Goal: Task Accomplishment & Management: Use online tool/utility

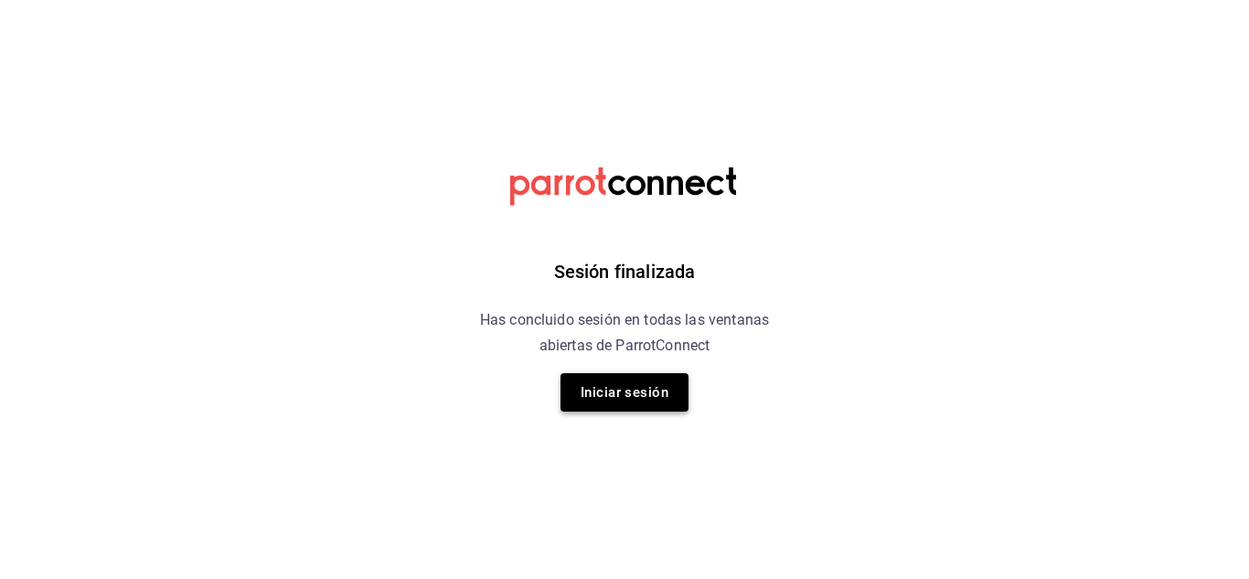
click at [619, 391] on button "Iniciar sesión" at bounding box center [625, 392] width 128 height 38
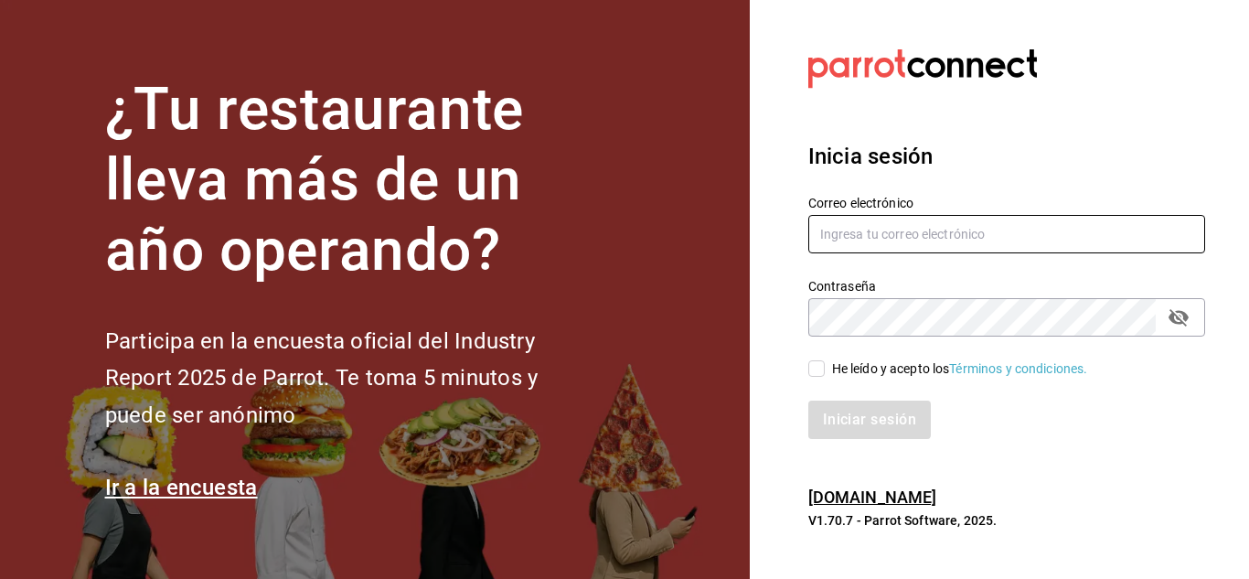
type input "[EMAIL_ADDRESS][DOMAIN_NAME]"
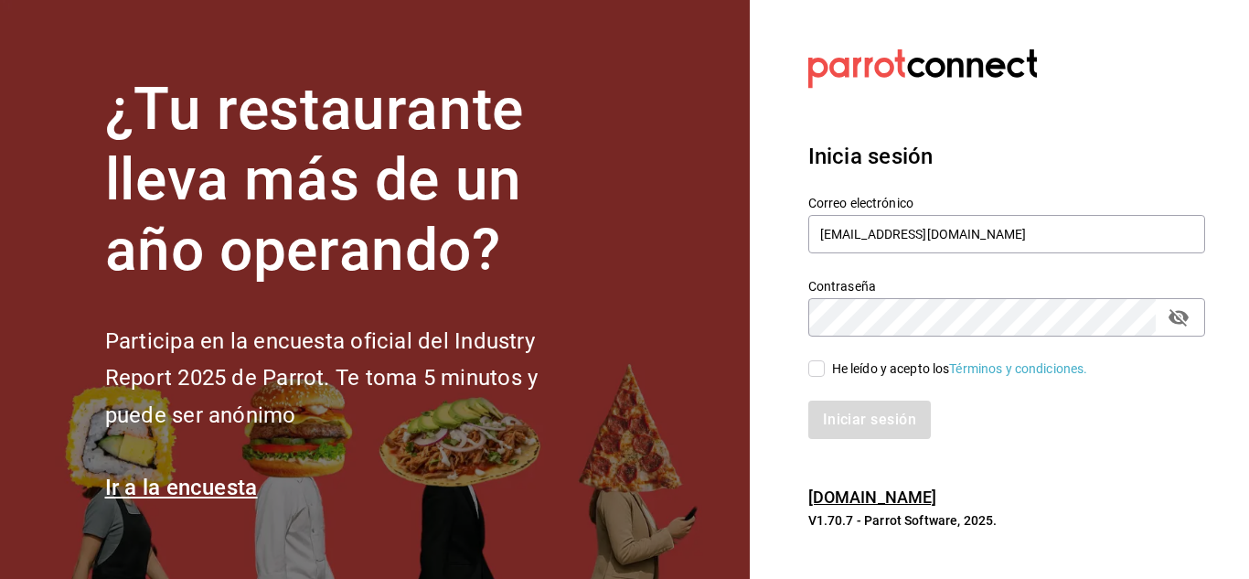
click at [828, 370] on span "He leído y acepto los Términos y condiciones." at bounding box center [956, 368] width 263 height 19
click at [825, 370] on input "He leído y acepto los Términos y condiciones." at bounding box center [816, 368] width 16 height 16
checkbox input "true"
click at [836, 429] on button "Iniciar sesión" at bounding box center [870, 420] width 124 height 38
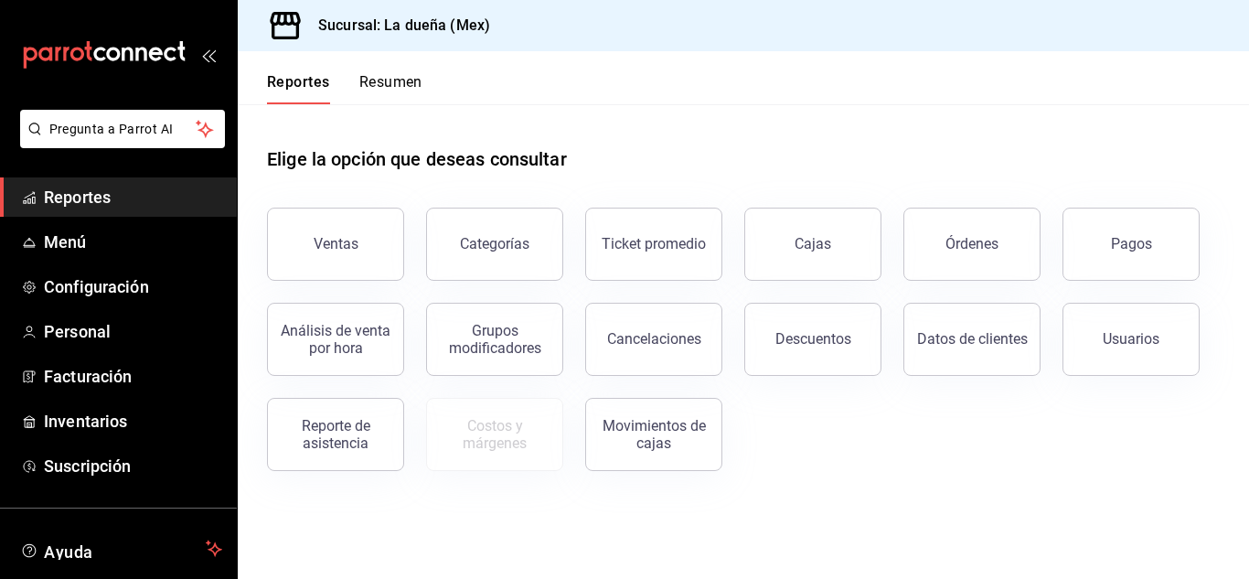
click at [125, 201] on span "Reportes" at bounding box center [133, 197] width 178 height 25
click at [590, 447] on div "Movimientos de cajas" at bounding box center [642, 423] width 159 height 95
click at [692, 439] on div "Movimientos de cajas" at bounding box center [653, 434] width 113 height 35
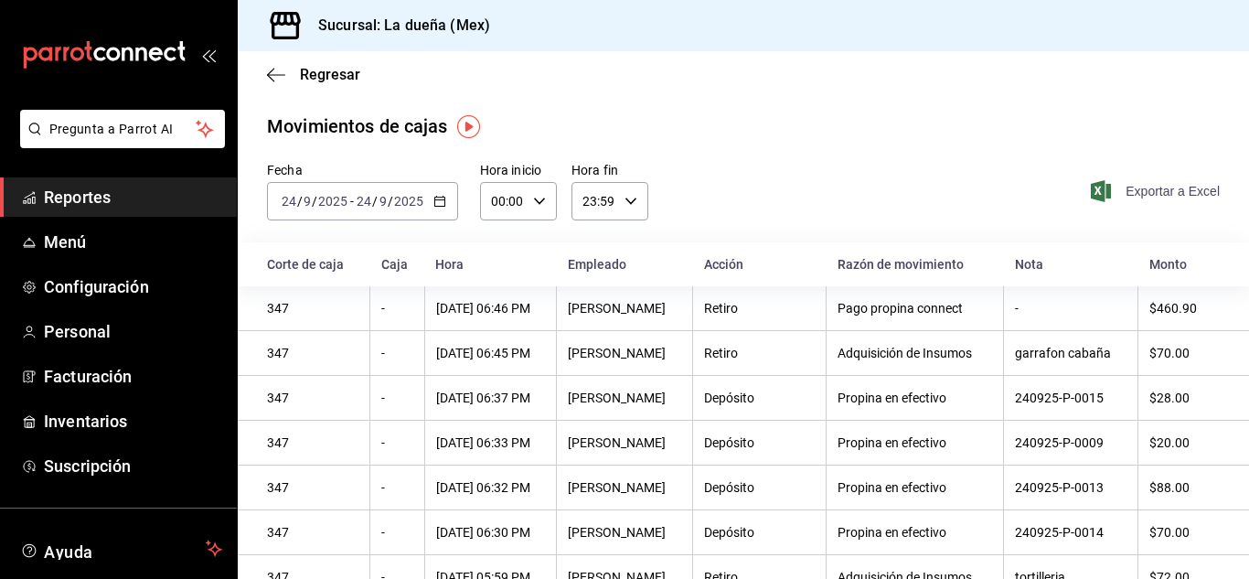
click at [1124, 192] on span "Exportar a Excel" at bounding box center [1157, 191] width 125 height 22
